Goal: Information Seeking & Learning: Learn about a topic

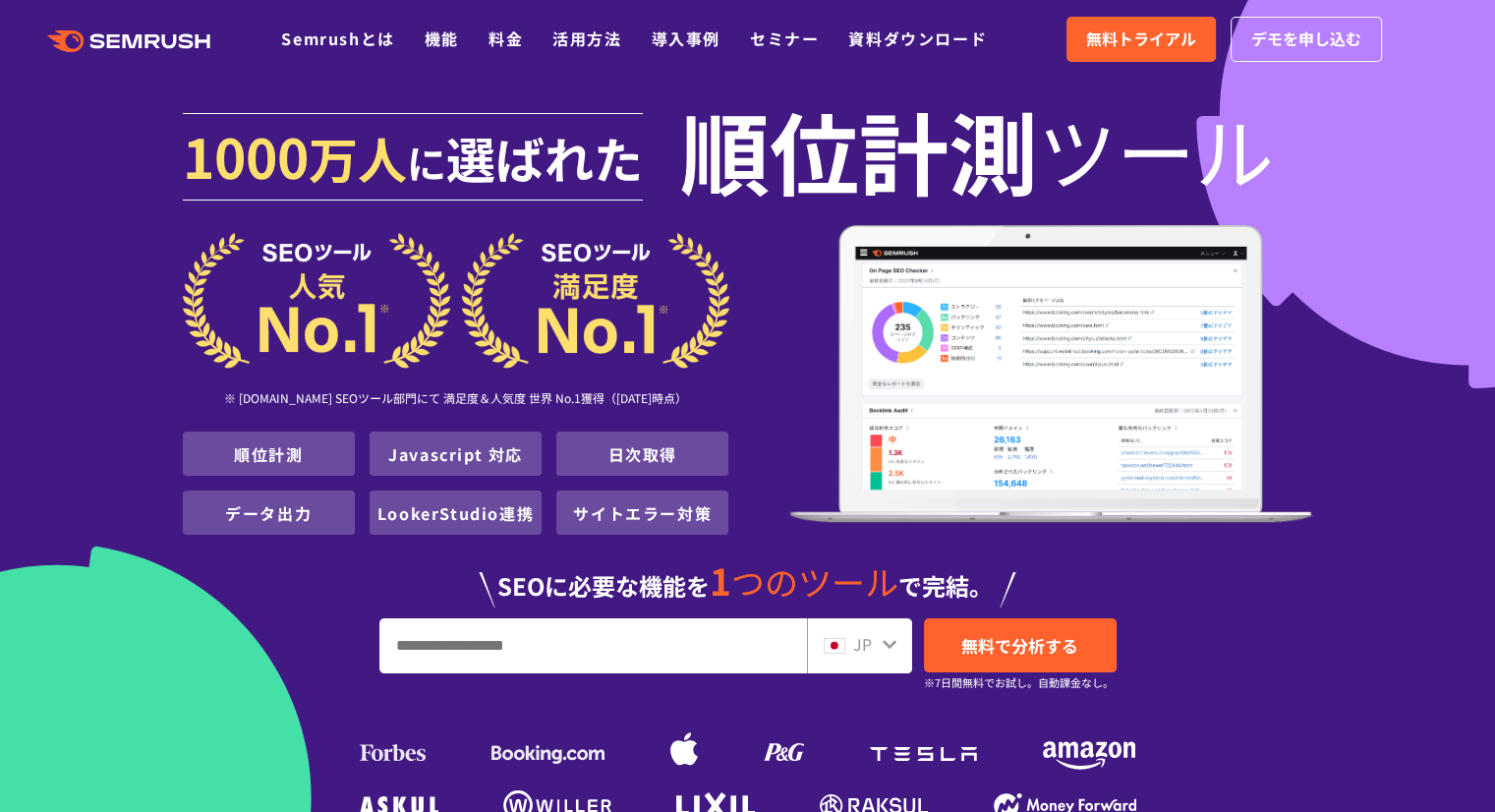
drag, startPoint x: 641, startPoint y: 630, endPoint x: 657, endPoint y: 625, distance: 16.8
click at [642, 630] on input "URL、キーワードを入力してください" at bounding box center [593, 645] width 426 height 53
type input "**********"
click at [1021, 644] on span "無料で分析する" at bounding box center [1020, 645] width 117 height 25
